Goal: Task Accomplishment & Management: Manage account settings

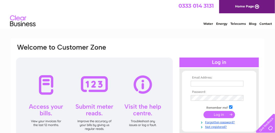
type input "info@delixpress.uk"
click at [223, 113] on input "submit" at bounding box center [218, 114] width 31 height 7
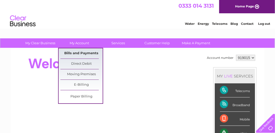
click at [81, 51] on link "Bills and Payments" at bounding box center [81, 53] width 42 height 10
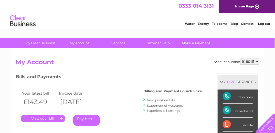
click at [38, 116] on link "." at bounding box center [43, 118] width 45 height 7
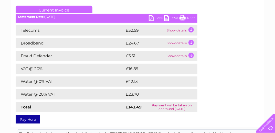
scroll to position [68, 0]
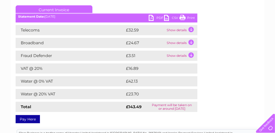
click at [155, 16] on link "PDF" at bounding box center [156, 18] width 15 height 7
